Goal: Task Accomplishment & Management: Manage account settings

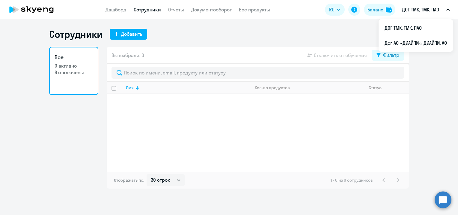
select select "30"
click at [412, 12] on p "ДОГ ТМК, ТМК, ПАО" at bounding box center [420, 9] width 37 height 7
click at [402, 42] on li "Дог АО «ДИАЙПИ», ДИАЙПИ, АО" at bounding box center [416, 42] width 74 height 15
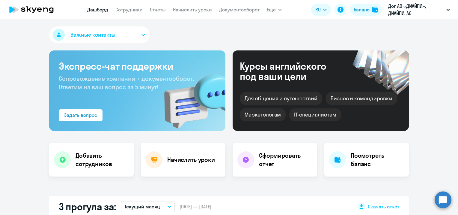
click at [127, 13] on app-menu-item-link "Сотрудники" at bounding box center [128, 9] width 27 height 7
click at [126, 8] on link "Сотрудники" at bounding box center [128, 10] width 27 height 6
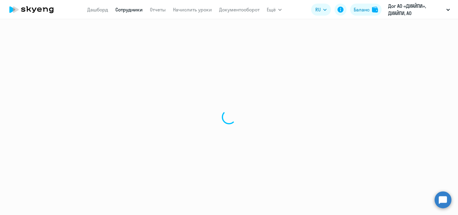
select select "30"
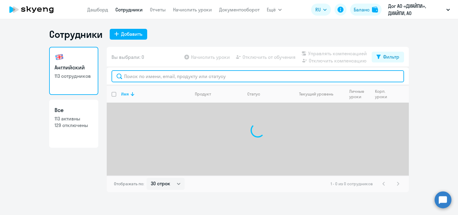
click at [134, 75] on input "text" at bounding box center [258, 76] width 293 height 12
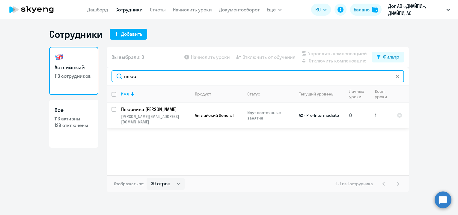
type input "плюс"
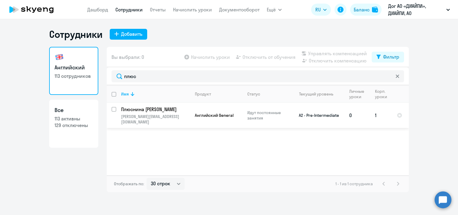
click at [198, 112] on span "Английский General" at bounding box center [214, 114] width 39 height 5
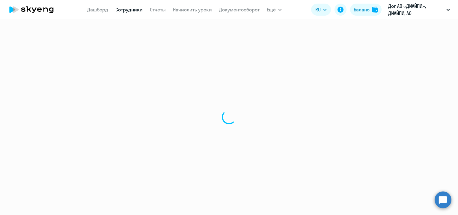
select select "english"
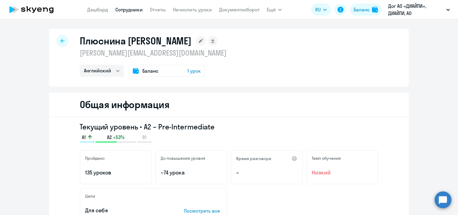
click at [190, 71] on span "1 урок" at bounding box center [193, 70] width 13 height 7
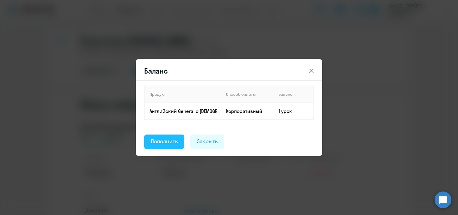
click at [160, 143] on div "Пополнить" at bounding box center [164, 141] width 27 height 8
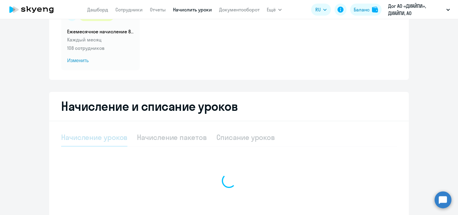
select select "10"
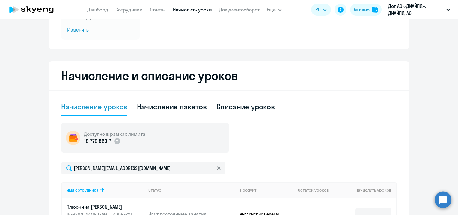
scroll to position [197, 0]
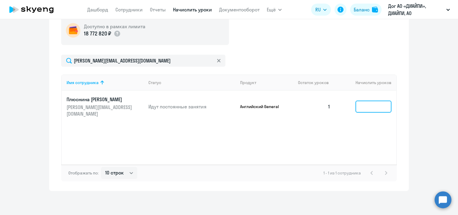
click at [374, 108] on input at bounding box center [374, 106] width 36 height 12
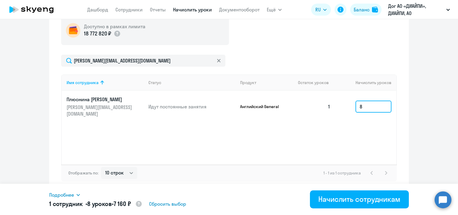
type input "8"
click at [350, 208] on div "Подробнее Имя сотрудника Продукт Начислить уроков Цена за 1 Сумма Плюснина [PER…" at bounding box center [229, 199] width 360 height 31
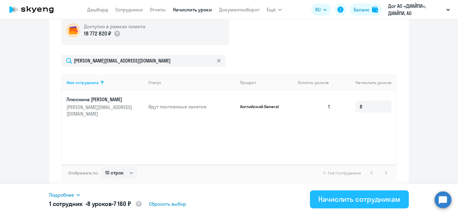
click at [344, 202] on div "Начислить сотрудникам" at bounding box center [360, 199] width 82 height 10
